Goal: Navigation & Orientation: Find specific page/section

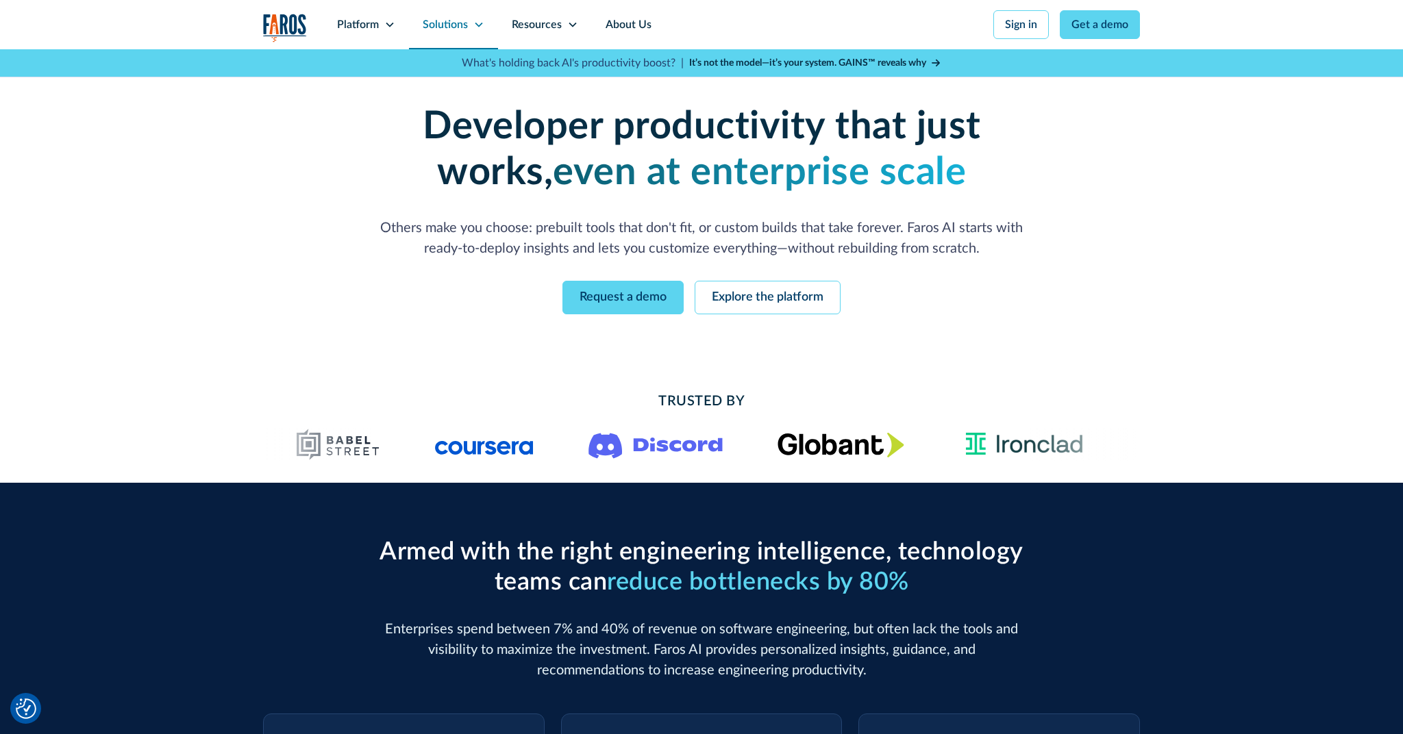
click at [484, 23] on icon at bounding box center [478, 24] width 11 height 11
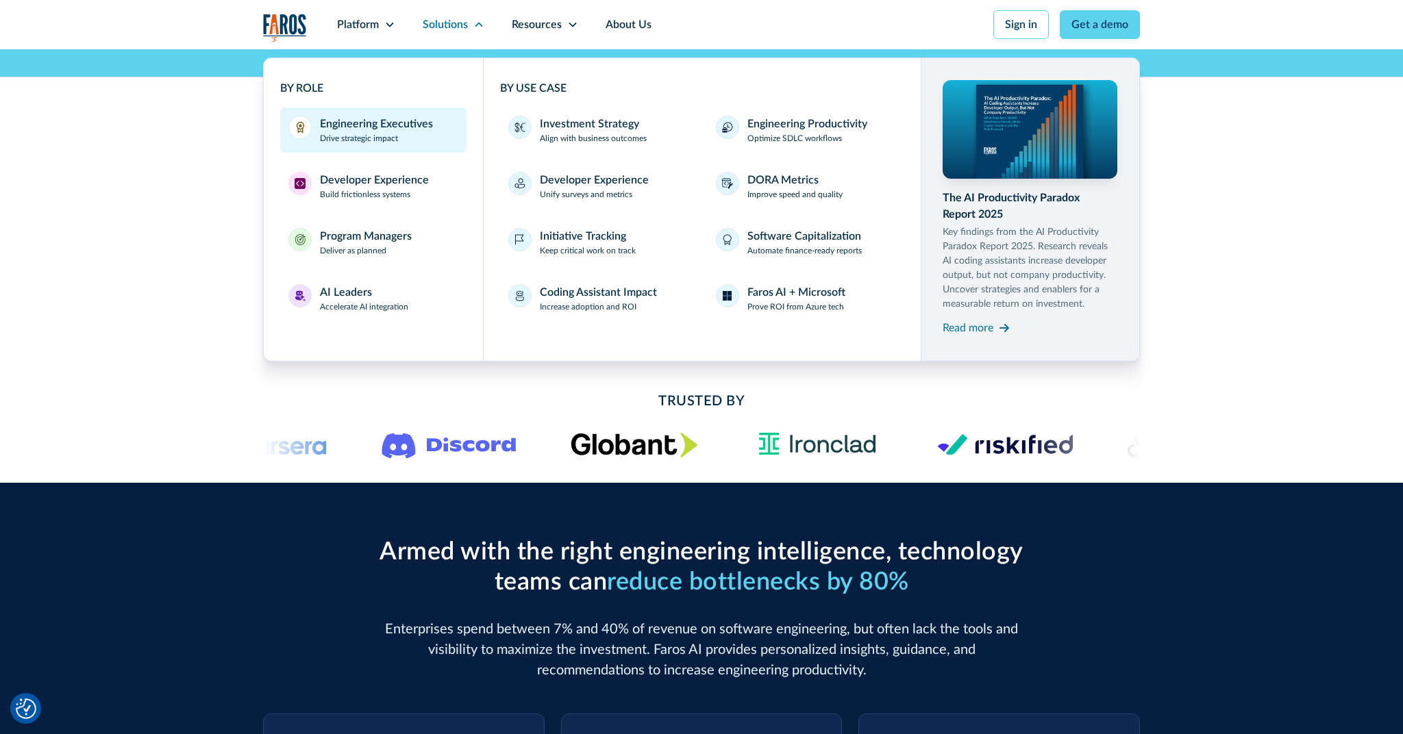
click at [347, 141] on p "Drive strategic impact" at bounding box center [359, 138] width 78 height 12
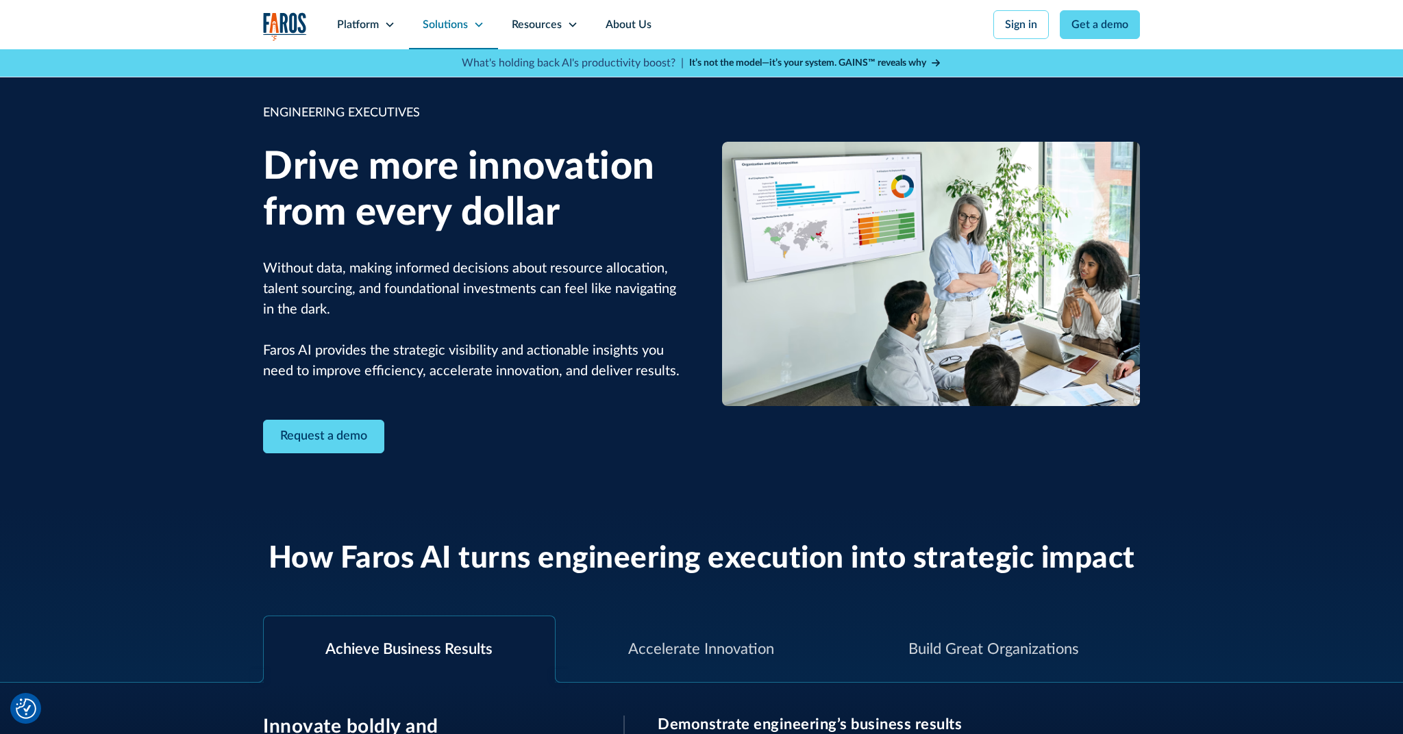
click at [476, 24] on icon at bounding box center [479, 25] width 8 height 5
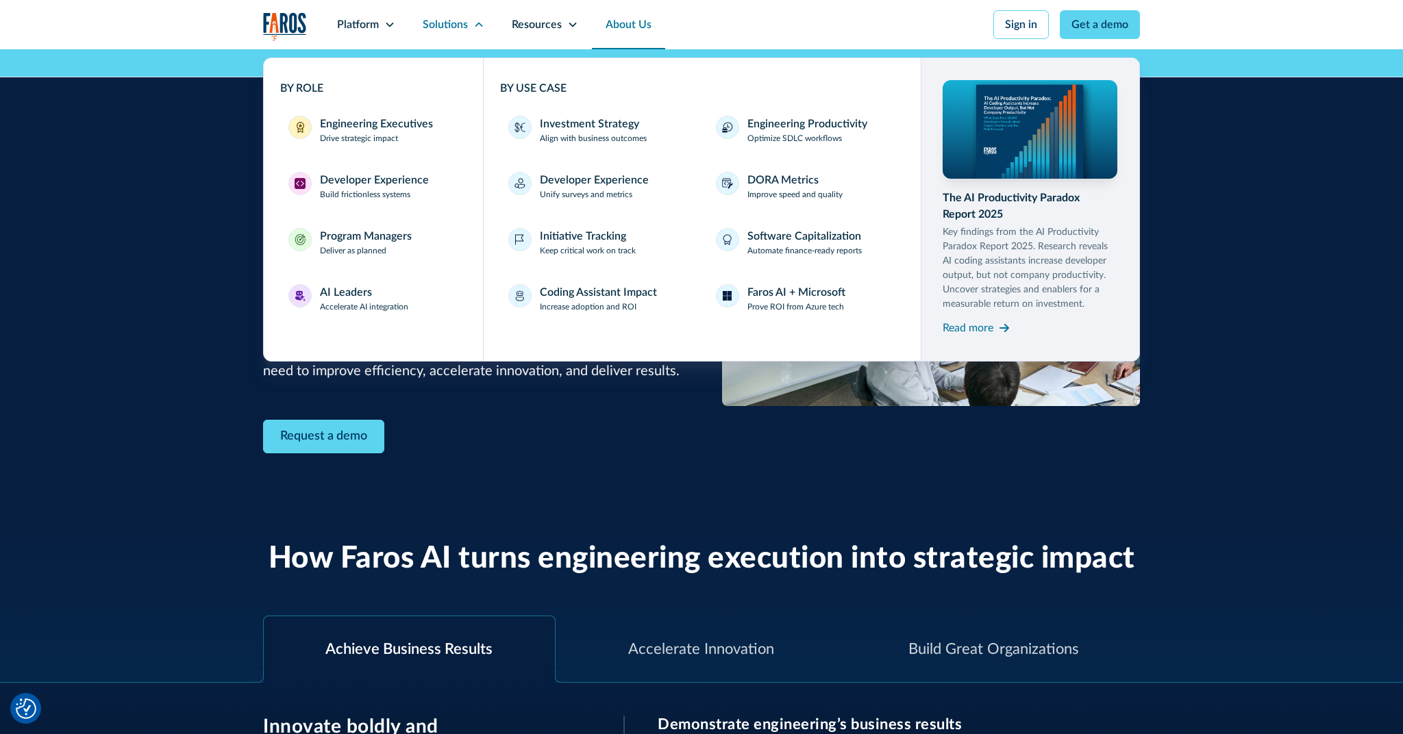
click at [627, 20] on link "About Us" at bounding box center [628, 24] width 73 height 49
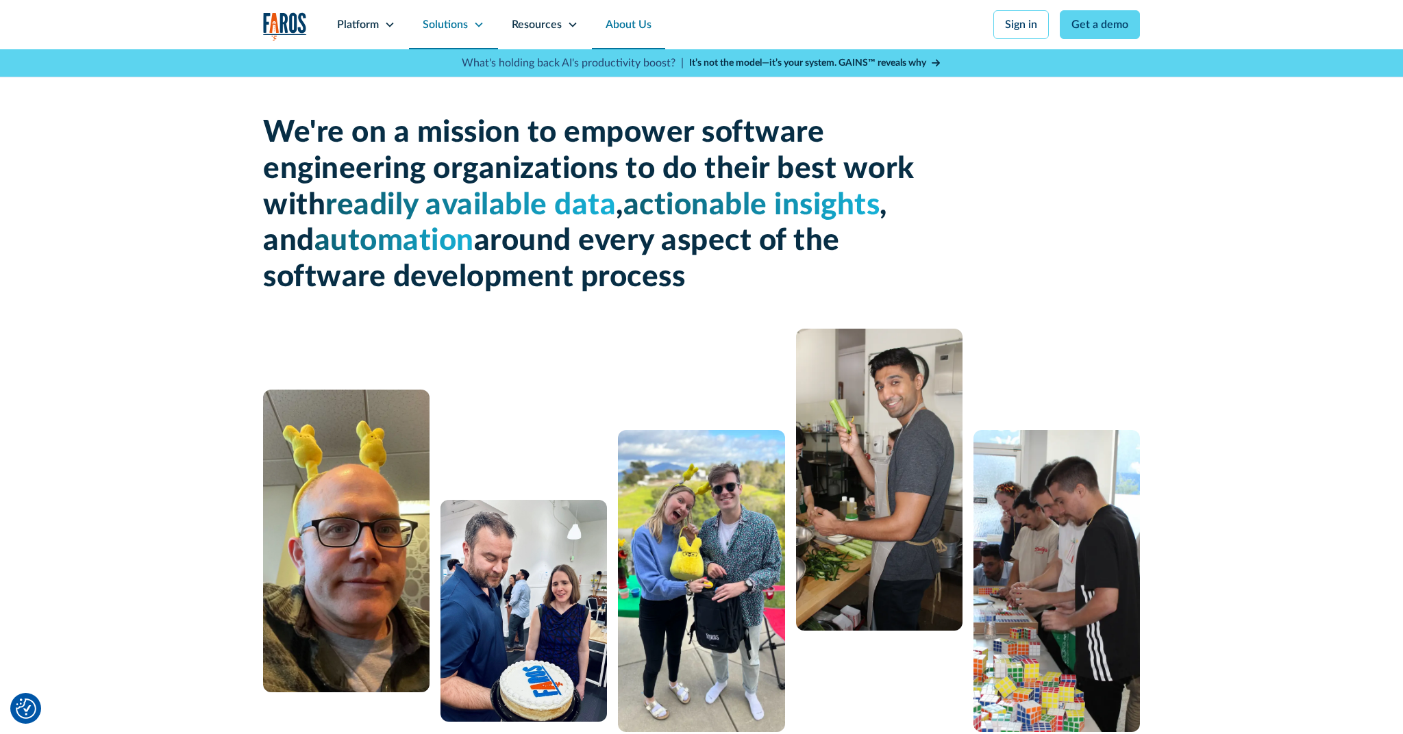
click at [449, 20] on div "Solutions" at bounding box center [445, 24] width 45 height 16
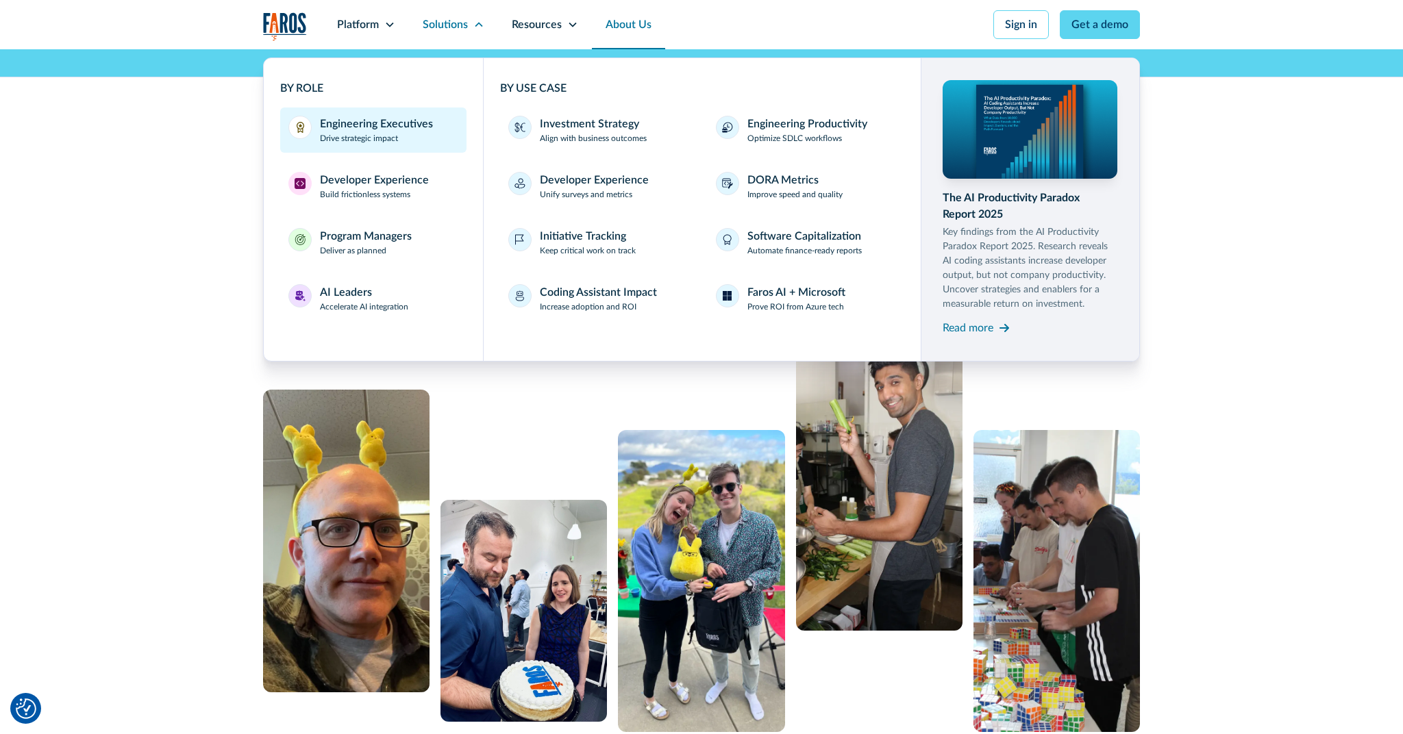
click at [392, 140] on p "Drive strategic impact" at bounding box center [359, 138] width 78 height 12
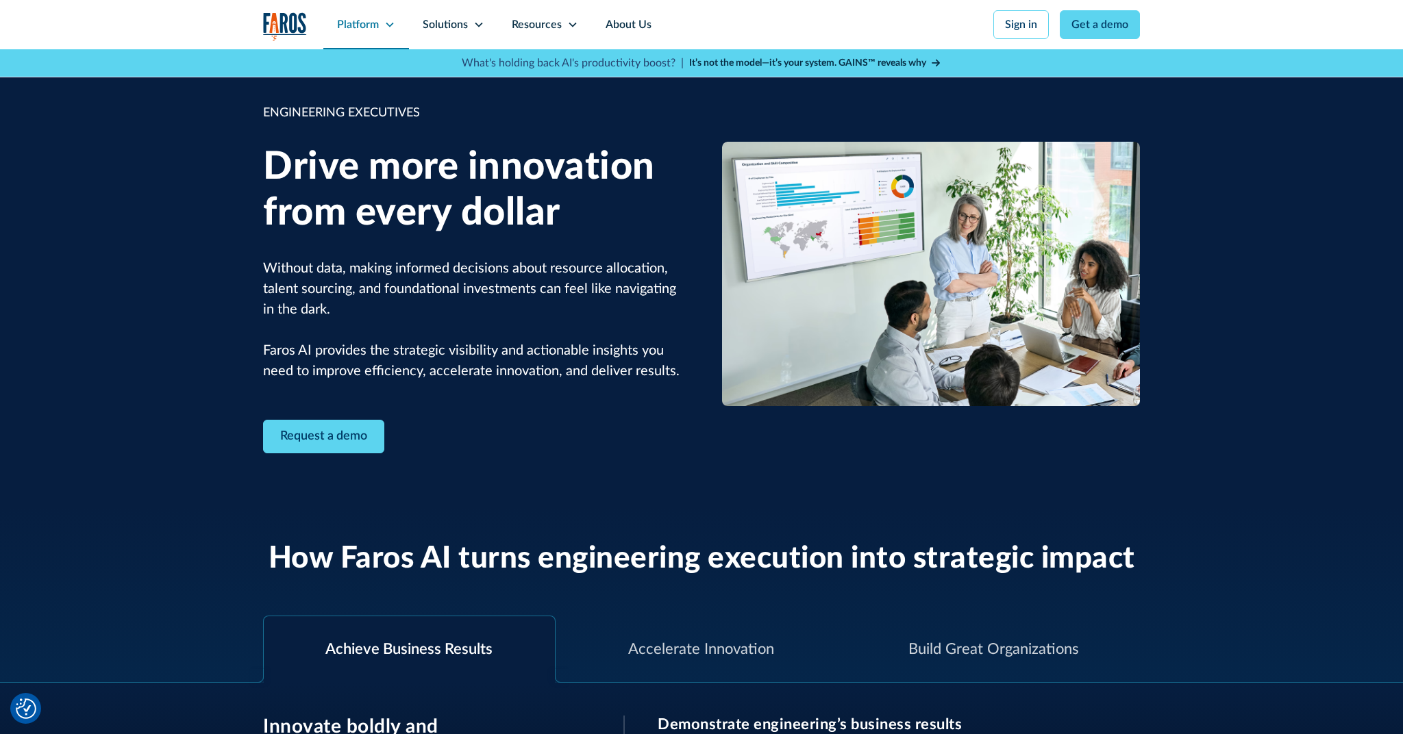
click at [388, 23] on icon at bounding box center [389, 24] width 11 height 11
